Goal: Task Accomplishment & Management: Manage account settings

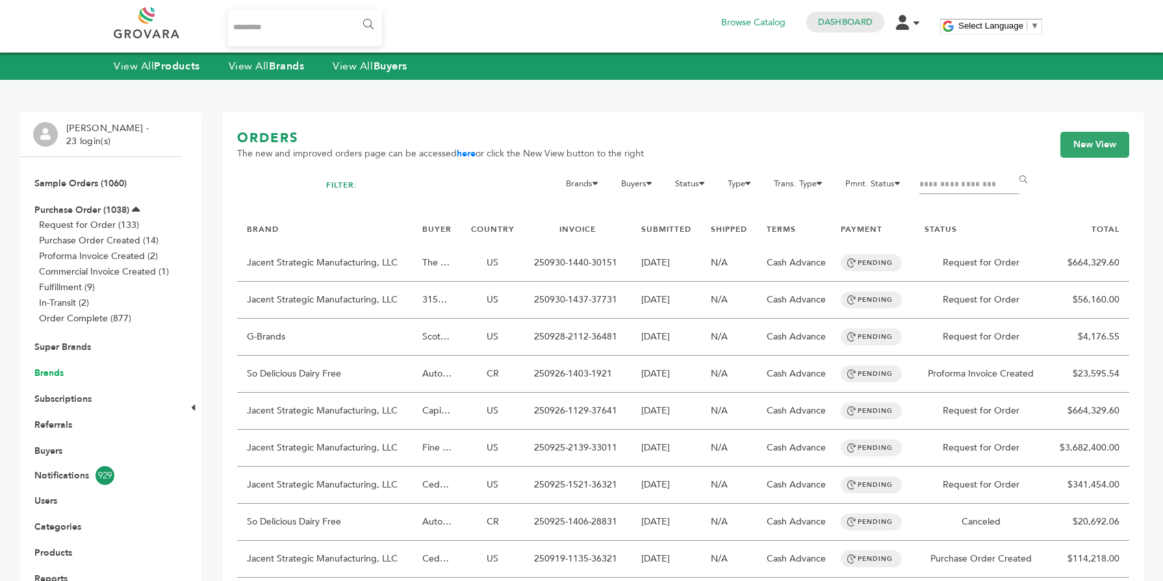
click at [53, 377] on link "Brands" at bounding box center [48, 373] width 29 height 12
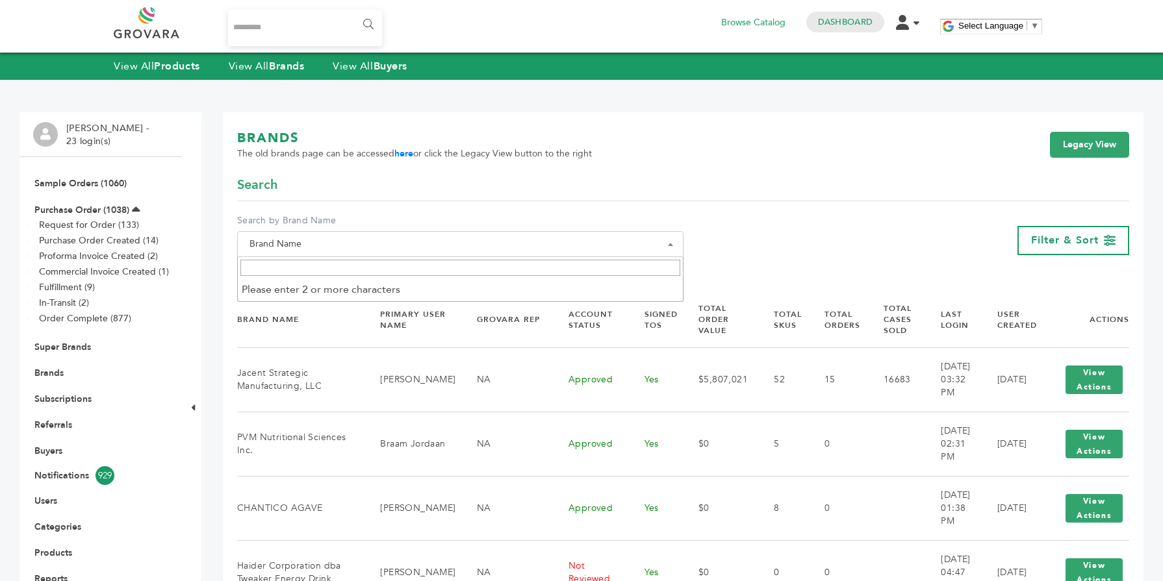
click at [285, 255] on span "Brand Name" at bounding box center [460, 244] width 446 height 26
click at [292, 233] on span "Brand Name" at bounding box center [460, 244] width 446 height 26
click at [311, 218] on label "Search by Brand Name" at bounding box center [460, 220] width 446 height 13
click at [238, 231] on select "**********" at bounding box center [237, 231] width 1 height 1
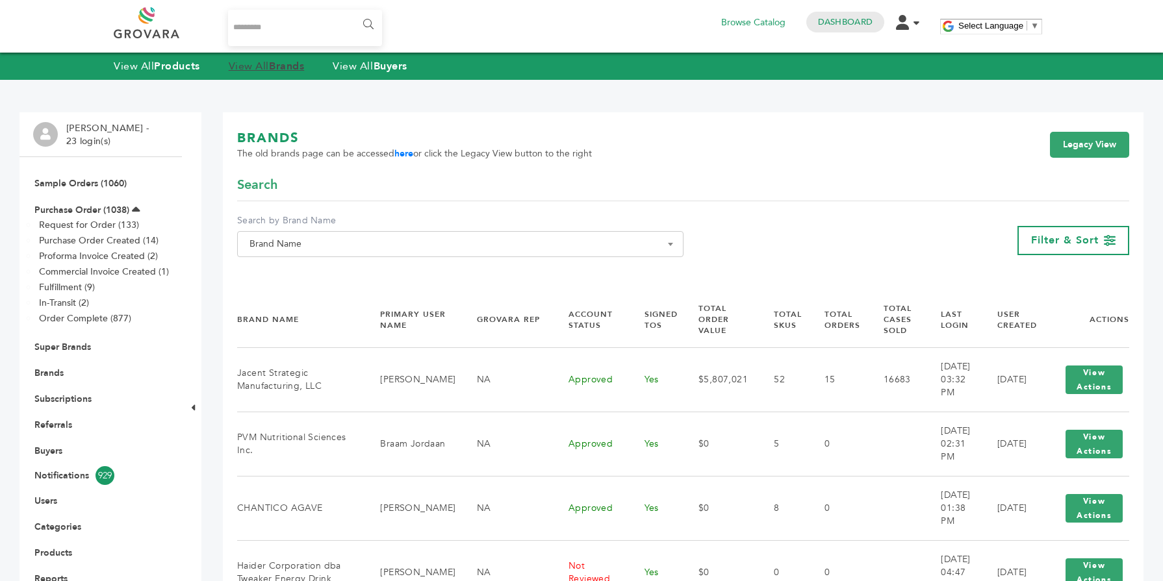
click at [274, 64] on strong "Brands" at bounding box center [286, 66] width 35 height 14
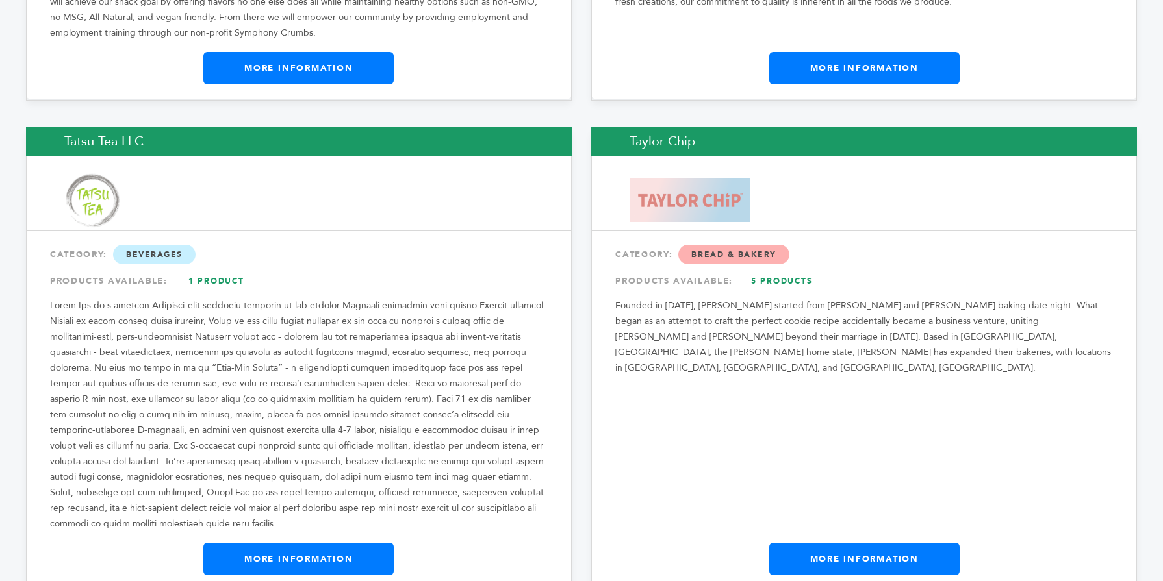
scroll to position [21613, 0]
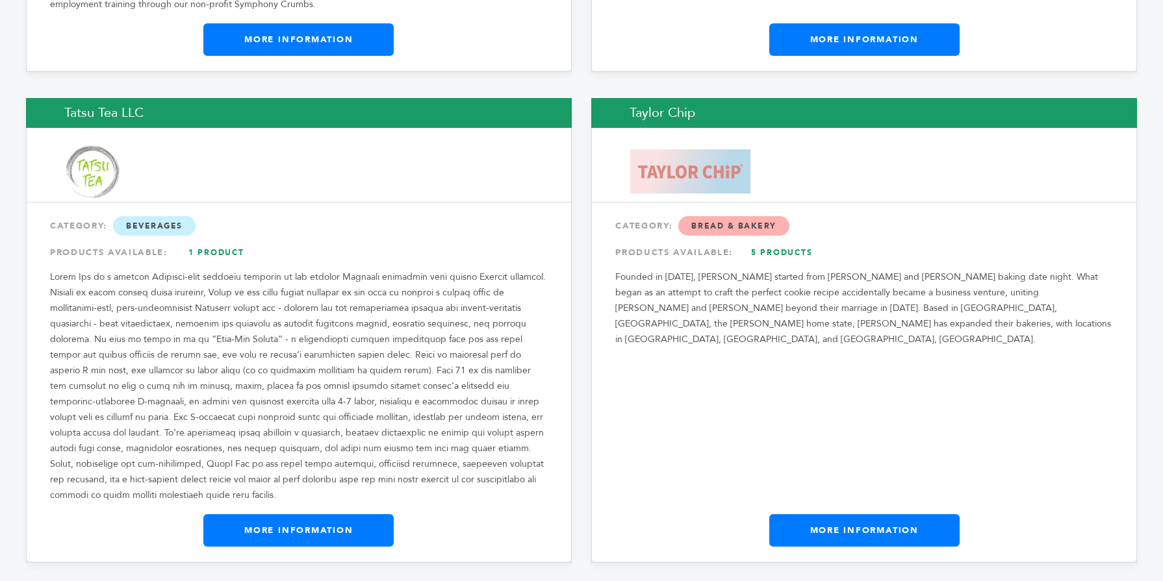
click at [807, 515] on link "More Information" at bounding box center [864, 531] width 190 height 32
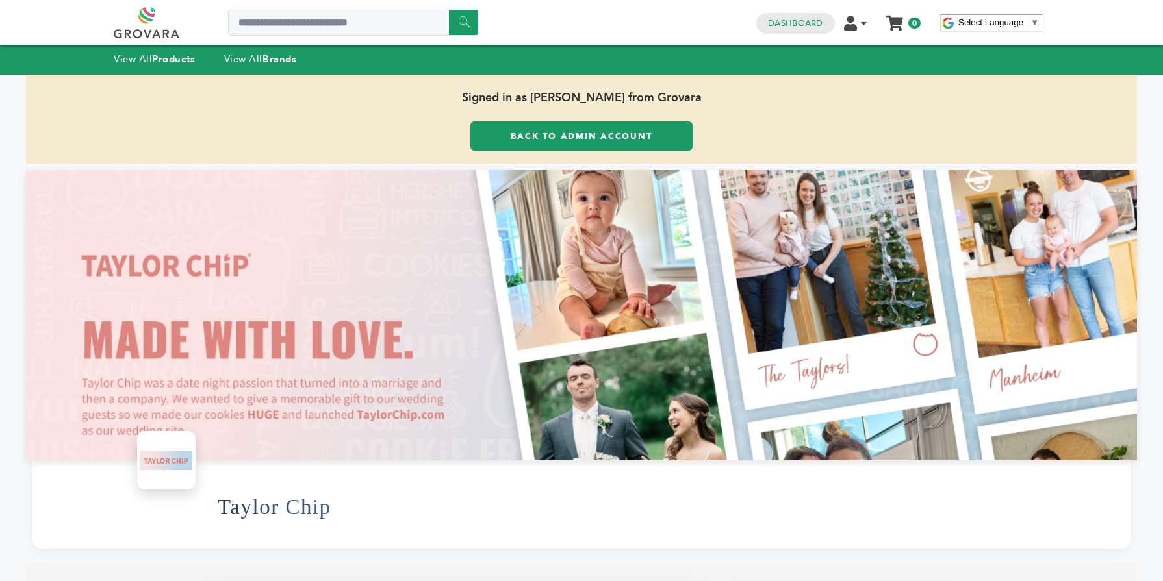
click at [544, 118] on span "Signed in as Max Stein from Grovara" at bounding box center [581, 98] width 1111 height 47
click at [541, 120] on span "Signed in as Max Stein from Grovara" at bounding box center [581, 98] width 1111 height 47
click at [532, 129] on link "Back to Admin Account" at bounding box center [581, 135] width 222 height 29
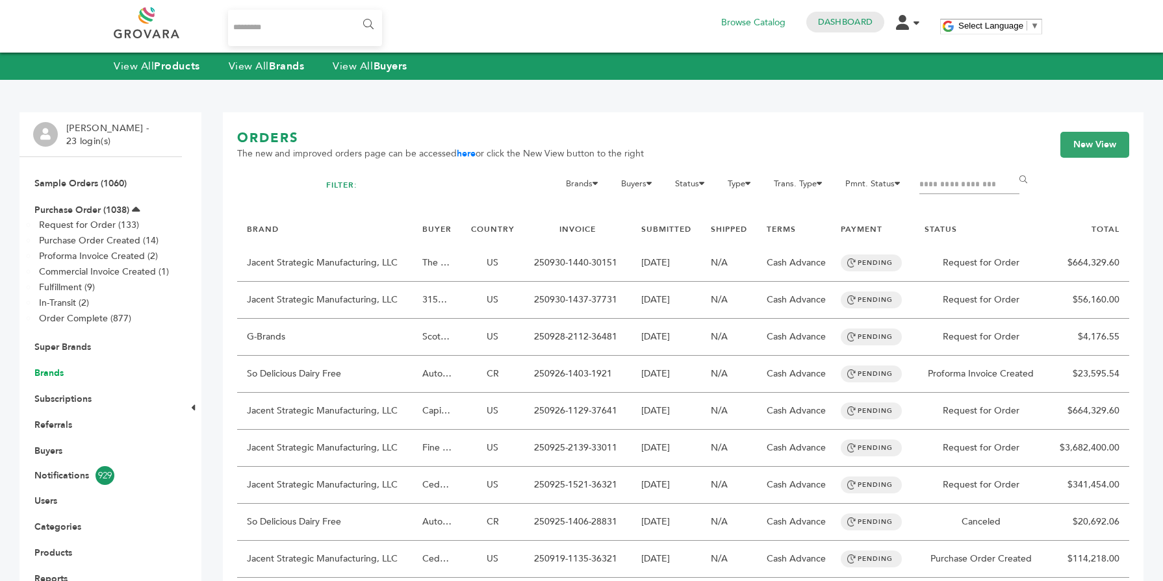
click at [49, 373] on link "Brands" at bounding box center [48, 373] width 29 height 12
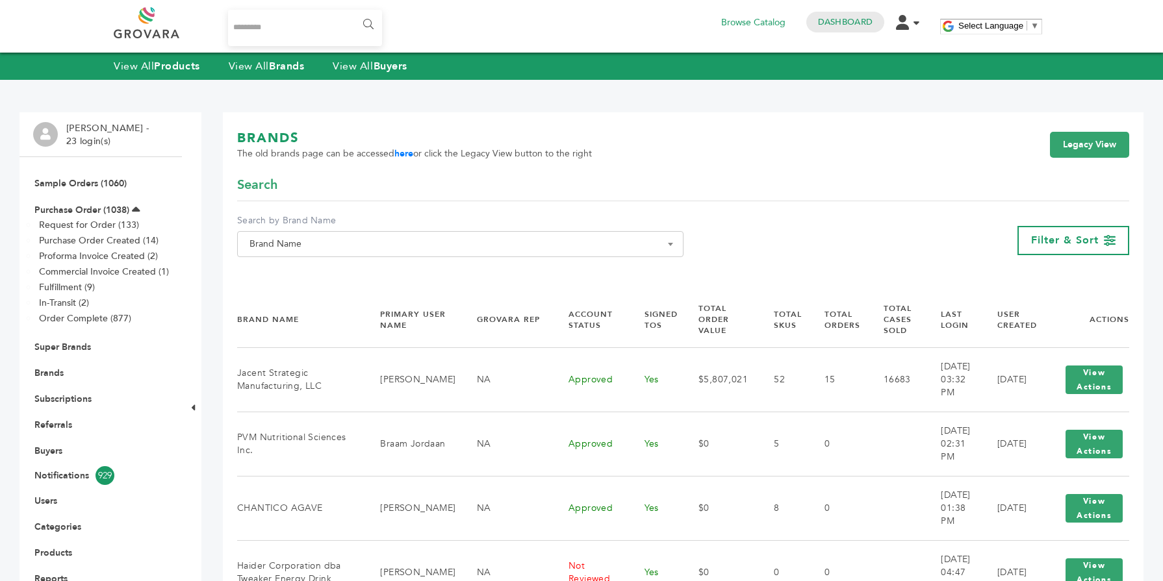
click at [313, 238] on span "Brand Name" at bounding box center [460, 244] width 432 height 18
click at [295, 269] on input "Search" at bounding box center [460, 268] width 440 height 16
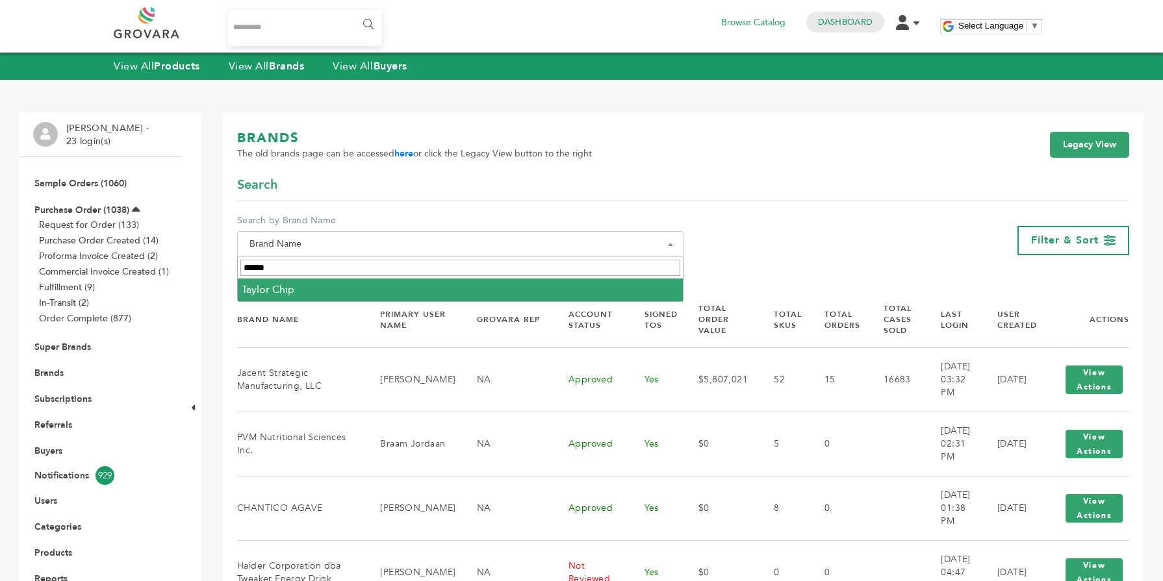
type input "******"
select select "**********"
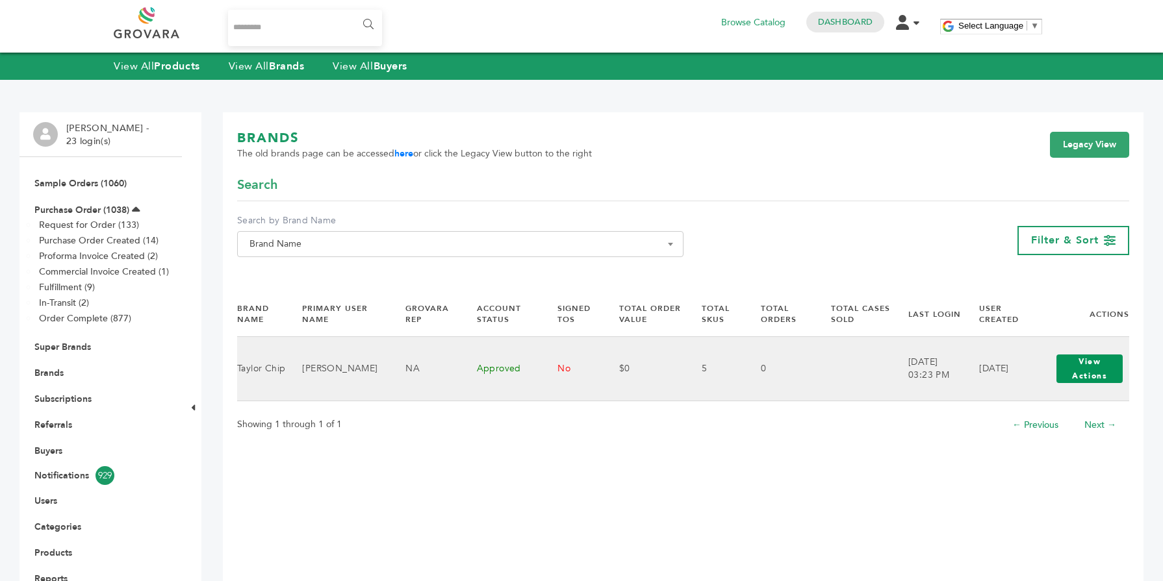
click at [1105, 369] on button "View Actions" at bounding box center [1089, 369] width 66 height 29
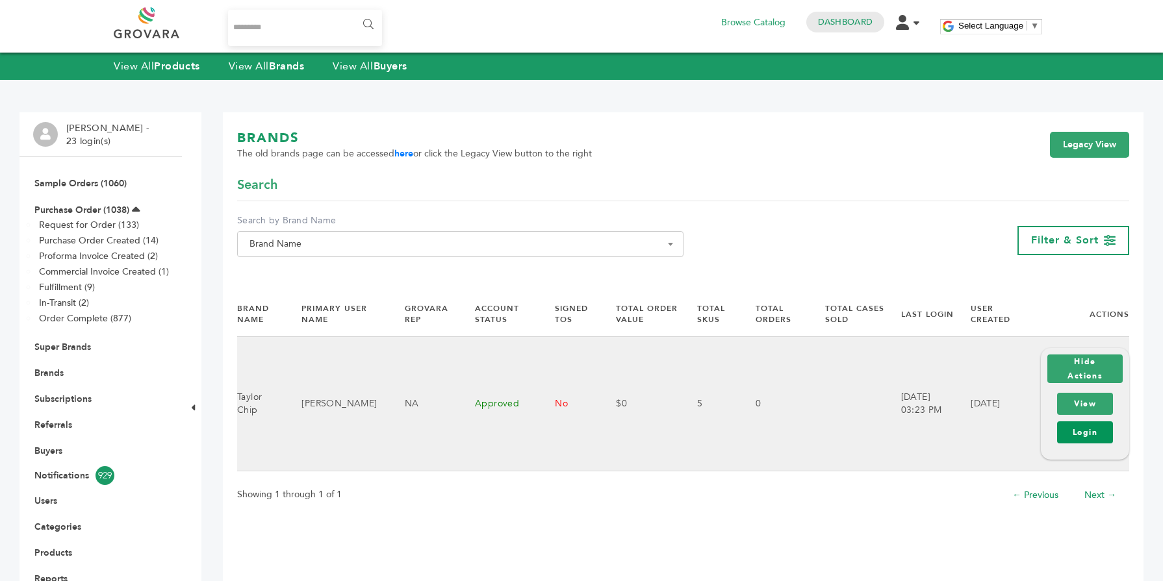
click at [1079, 432] on link "Login" at bounding box center [1085, 433] width 56 height 22
